Goal: Task Accomplishment & Management: Use online tool/utility

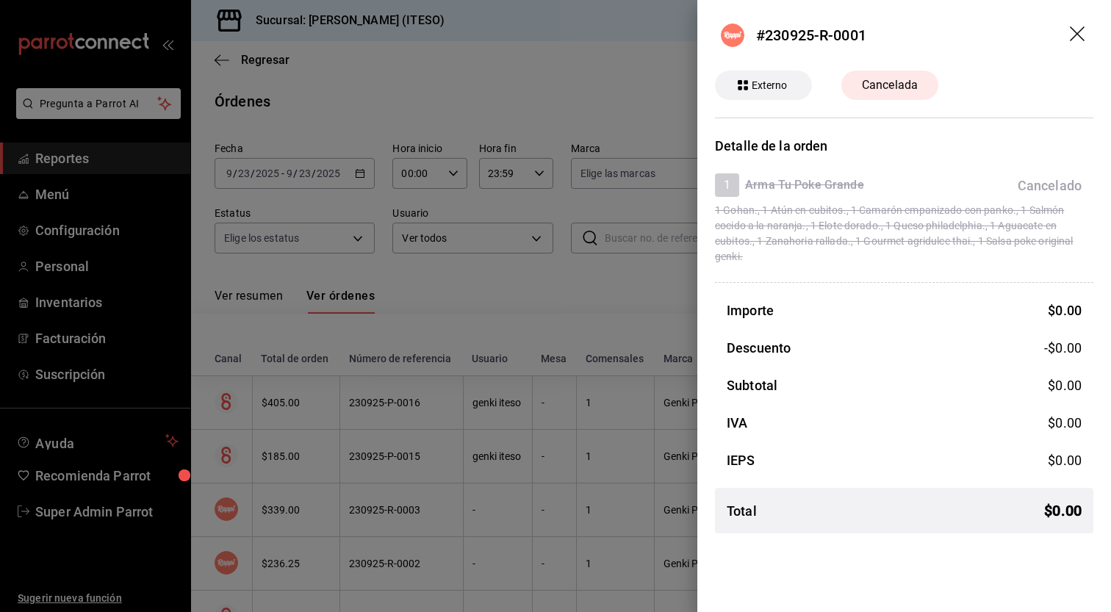
scroll to position [297, 0]
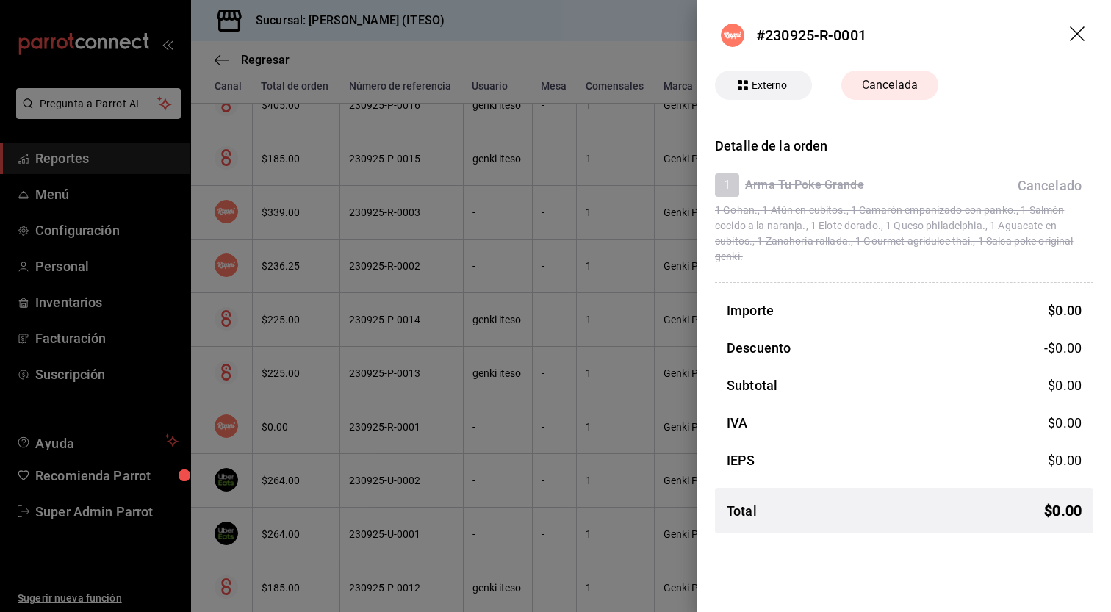
click at [611, 359] on div at bounding box center [555, 306] width 1111 height 612
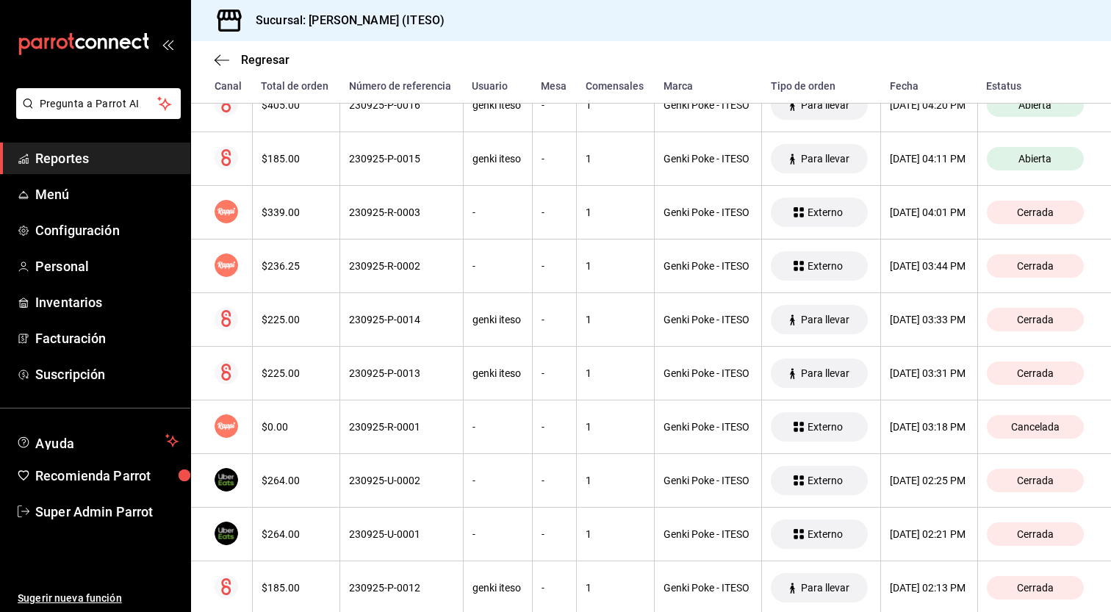
click at [85, 156] on span "Reportes" at bounding box center [106, 158] width 143 height 20
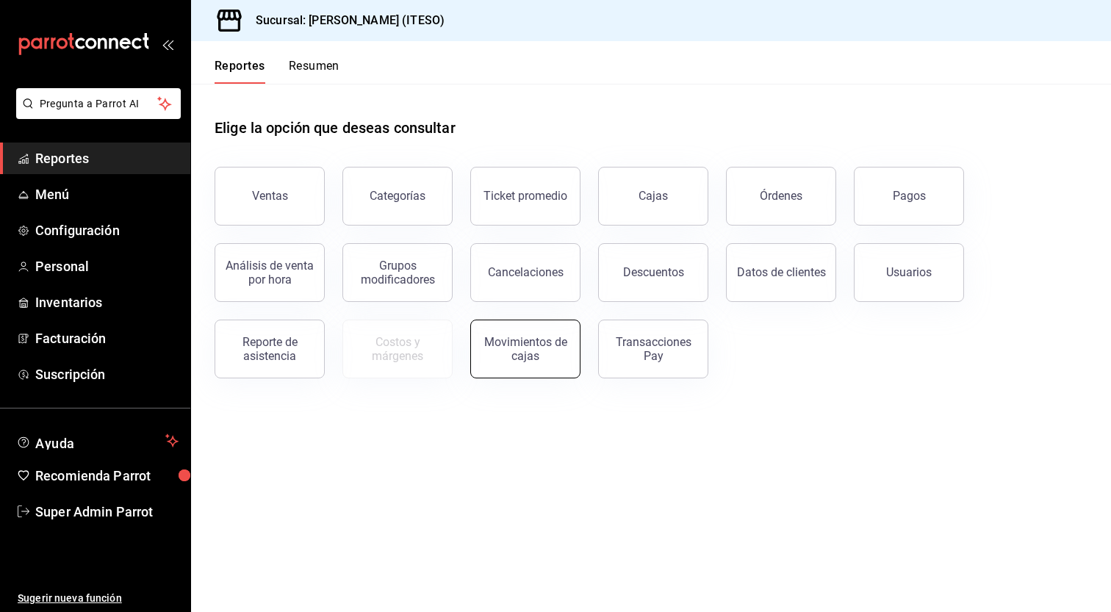
click at [545, 364] on button "Movimientos de cajas" at bounding box center [525, 349] width 110 height 59
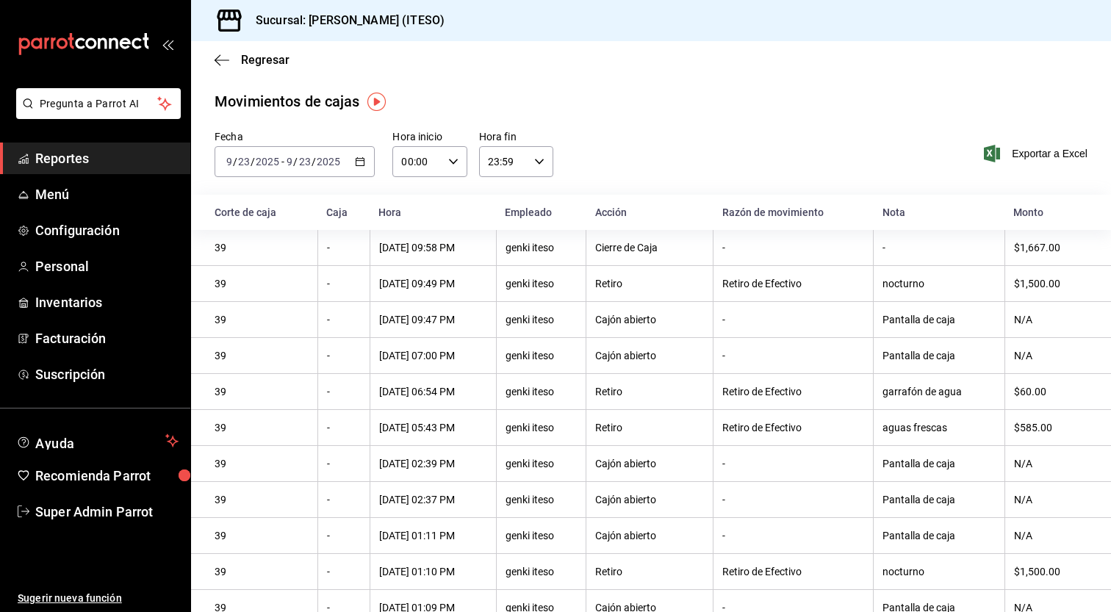
click at [360, 162] on icon "button" at bounding box center [360, 161] width 10 height 10
click at [294, 374] on span "Rango de fechas" at bounding box center [284, 371] width 114 height 15
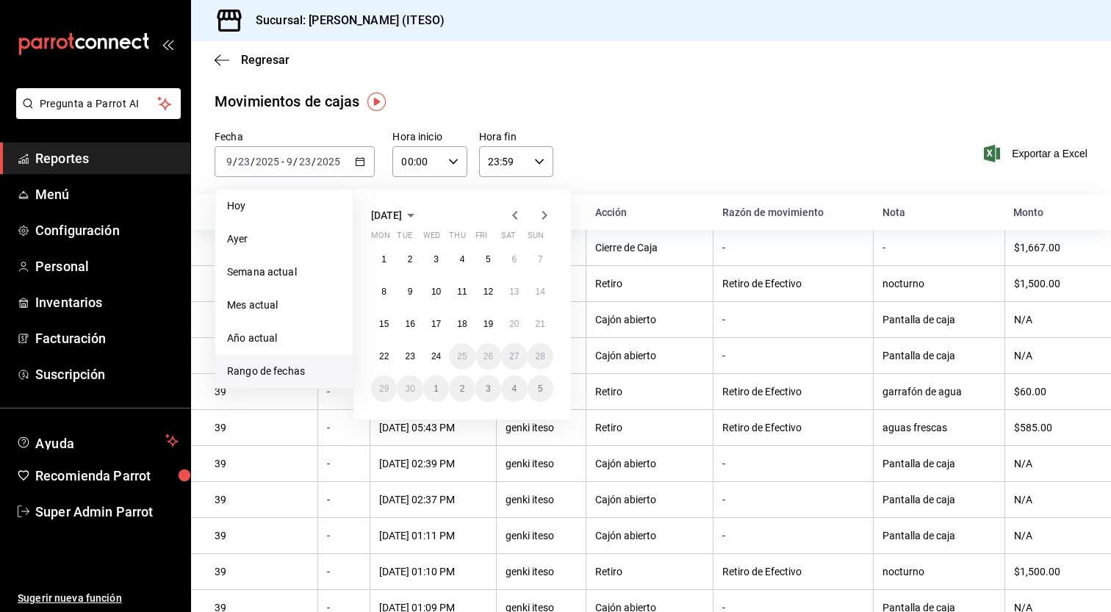
click at [511, 215] on icon "button" at bounding box center [515, 215] width 18 height 18
click at [384, 391] on abbr "25" at bounding box center [384, 388] width 10 height 10
click at [549, 215] on icon "button" at bounding box center [544, 215] width 18 height 18
click at [430, 358] on button "24" at bounding box center [436, 356] width 26 height 26
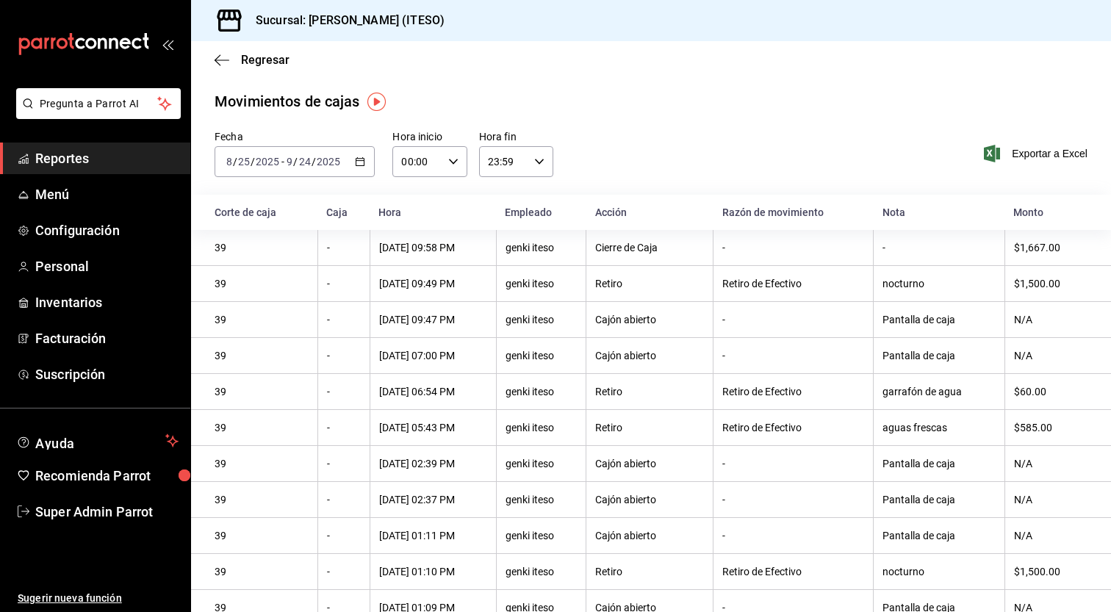
click at [884, 156] on div "Fecha [DATE] [DATE] - [DATE] [DATE] Hora inicio 00:00 Hora inicio Hora fin 23:5…" at bounding box center [651, 162] width 920 height 65
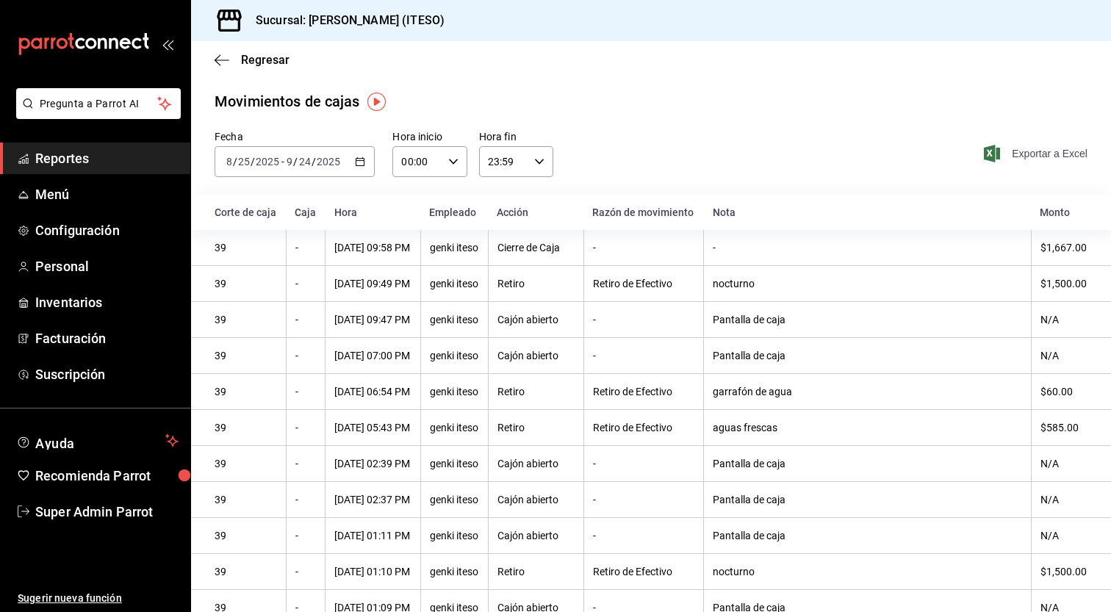
click at [1029, 152] on span "Exportar a Excel" at bounding box center [1036, 154] width 101 height 18
